Goal: Information Seeking & Learning: Check status

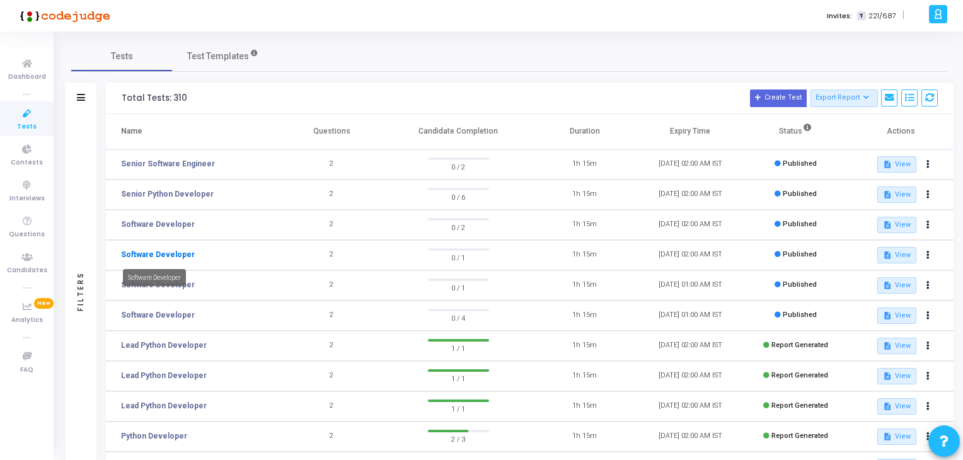
click at [166, 253] on link "Software Developer" at bounding box center [158, 254] width 74 height 11
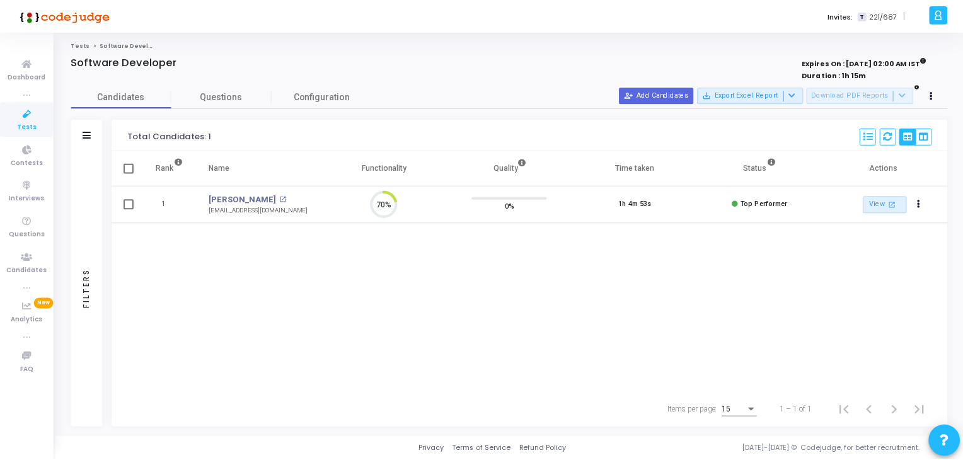
scroll to position [26, 32]
drag, startPoint x: 199, startPoint y: 203, endPoint x: 282, endPoint y: 196, distance: 82.8
click at [282, 196] on td "[PERSON_NAME] open_in_new [EMAIL_ADDRESS][DOMAIN_NAME]" at bounding box center [260, 204] width 126 height 37
copy link "[PERSON_NAME]"
click at [24, 120] on icon at bounding box center [27, 114] width 26 height 16
